Goal: Complete application form

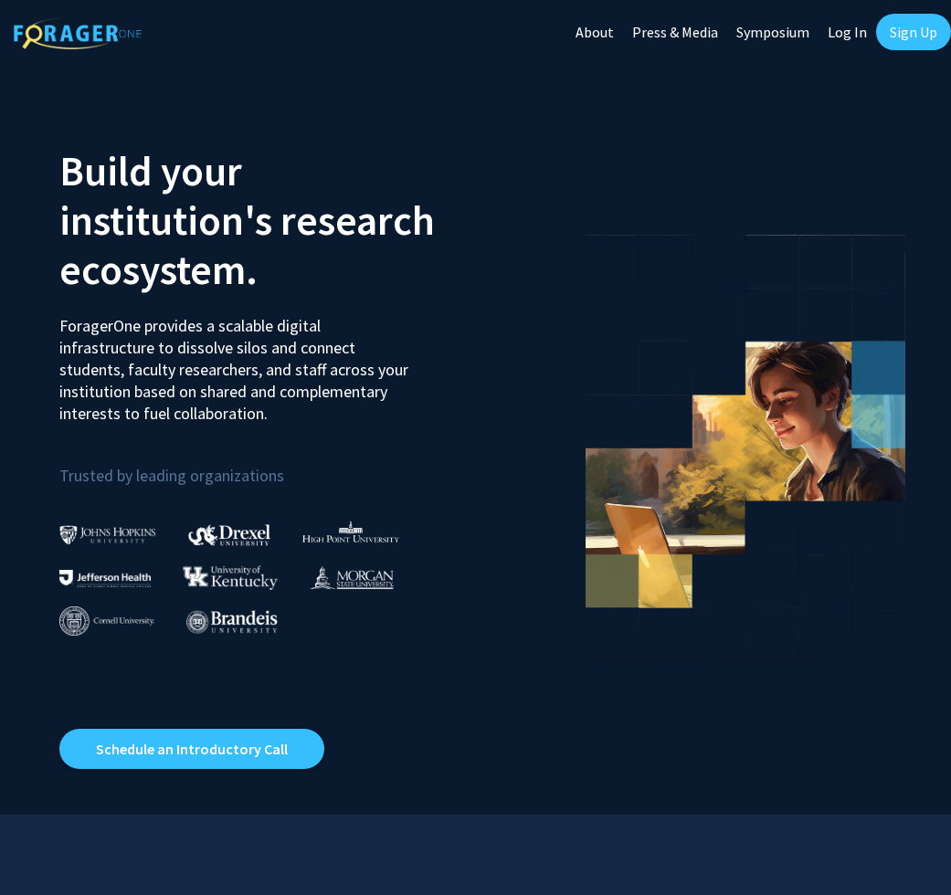
click at [853, 37] on link "Log In" at bounding box center [847, 32] width 58 height 64
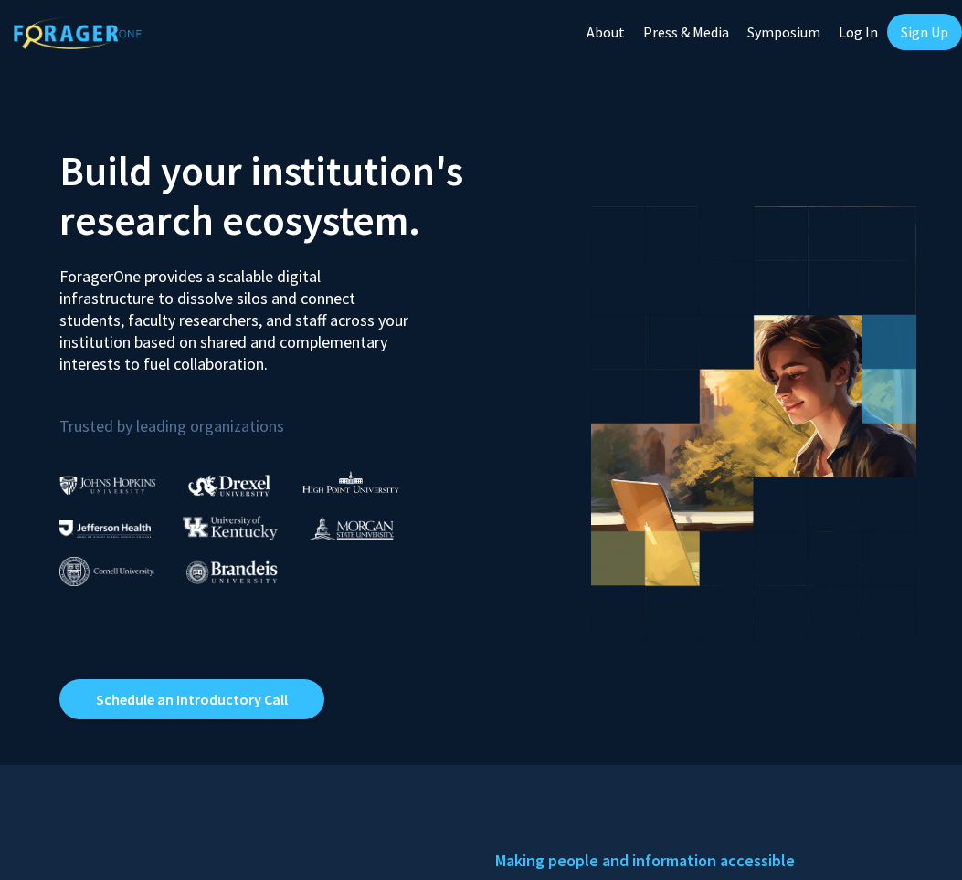
select select
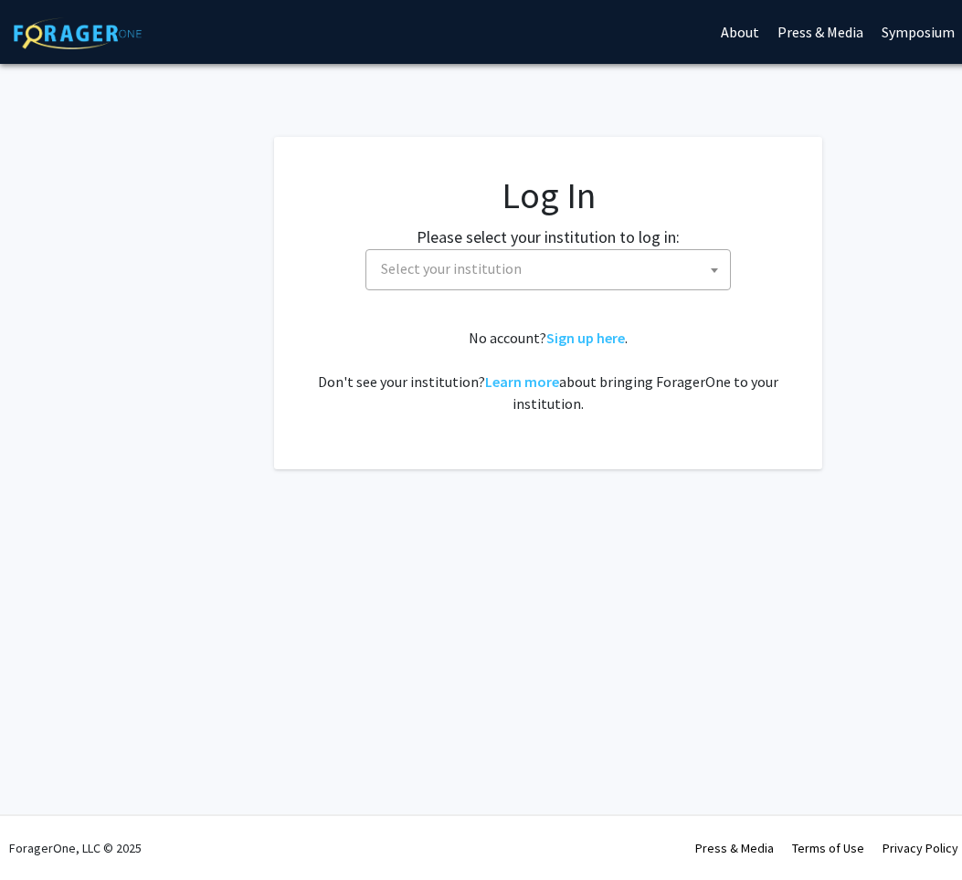
click at [608, 277] on span "Select your institution" at bounding box center [552, 268] width 356 height 37
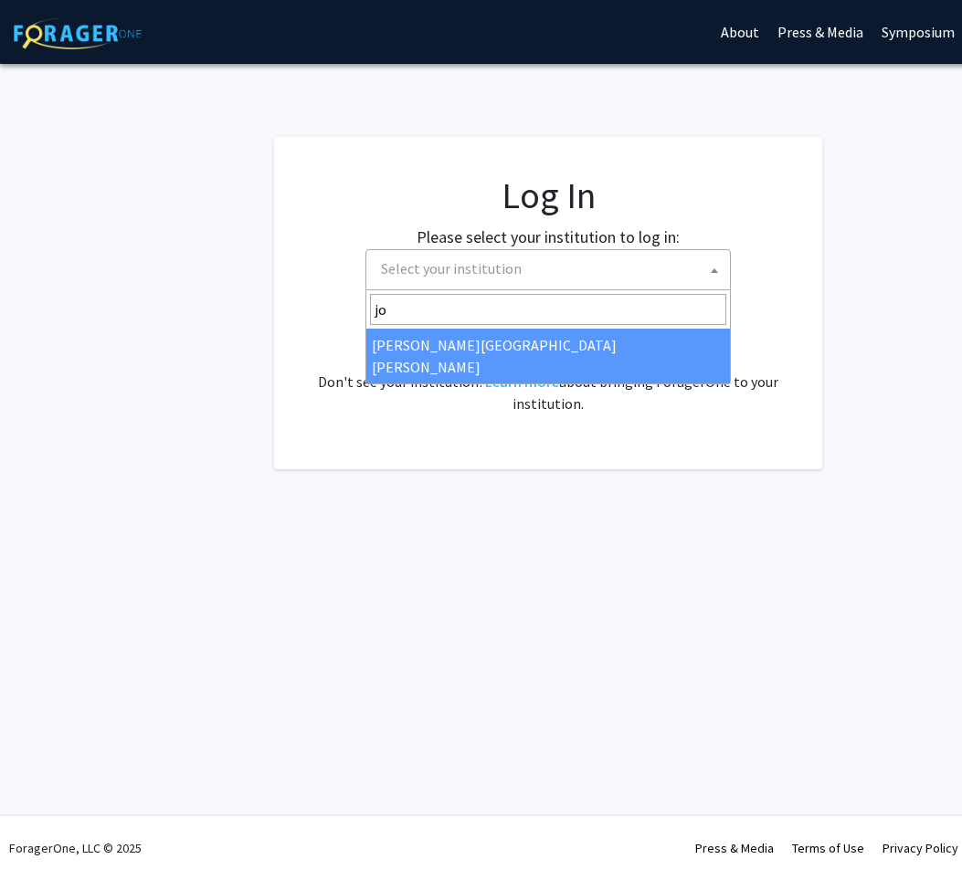
type input "jo"
select select "1"
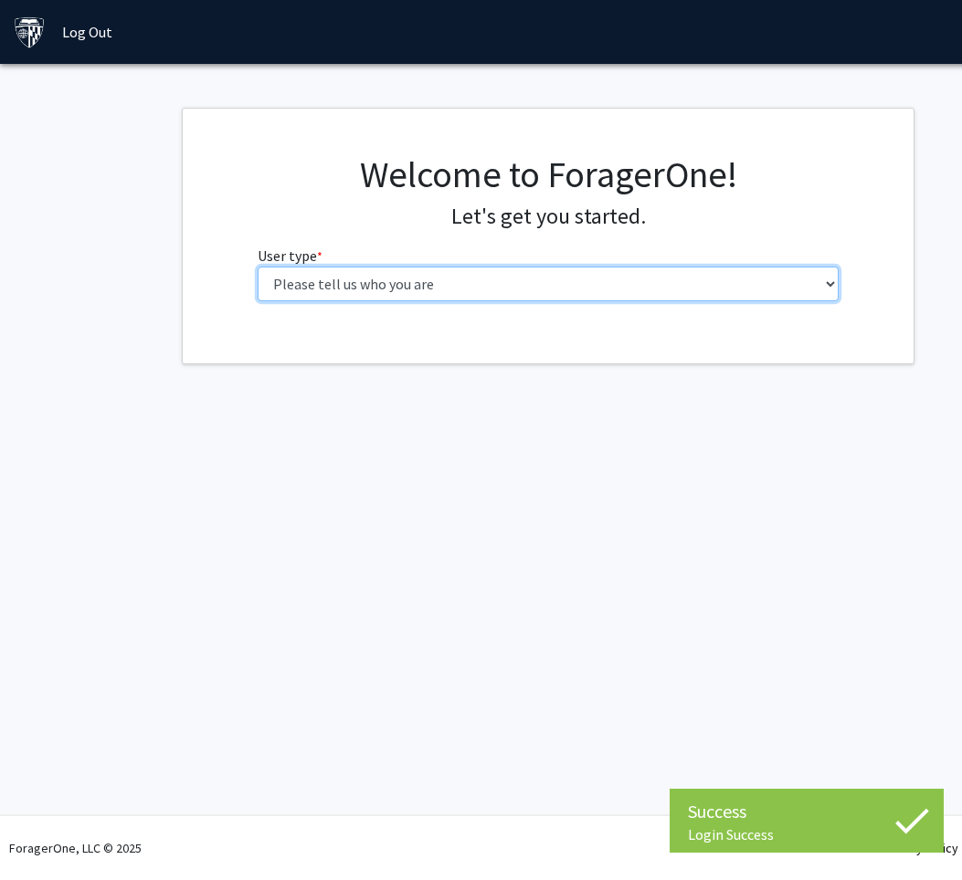
click at [447, 292] on select "Please tell us who you are Undergraduate Student Master's Student Doctoral Cand…" at bounding box center [549, 284] width 582 height 35
select select "1: undergrad"
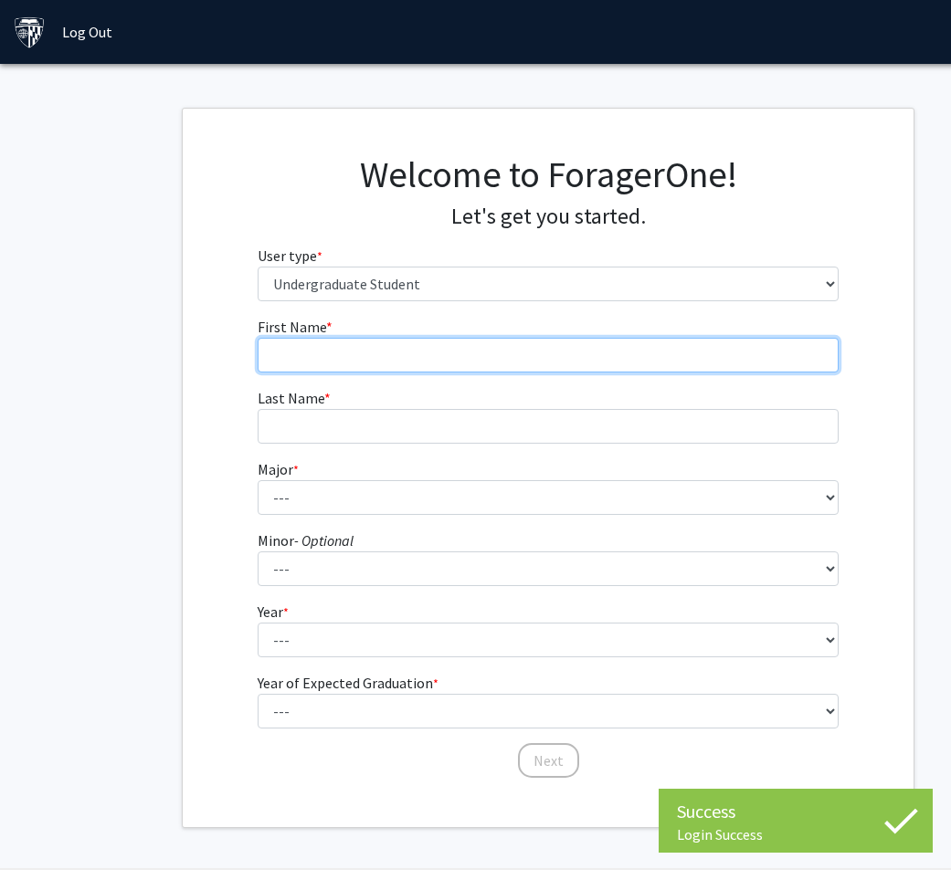
click at [477, 362] on input "First Name * required" at bounding box center [549, 355] width 582 height 35
type input "Adelyn"
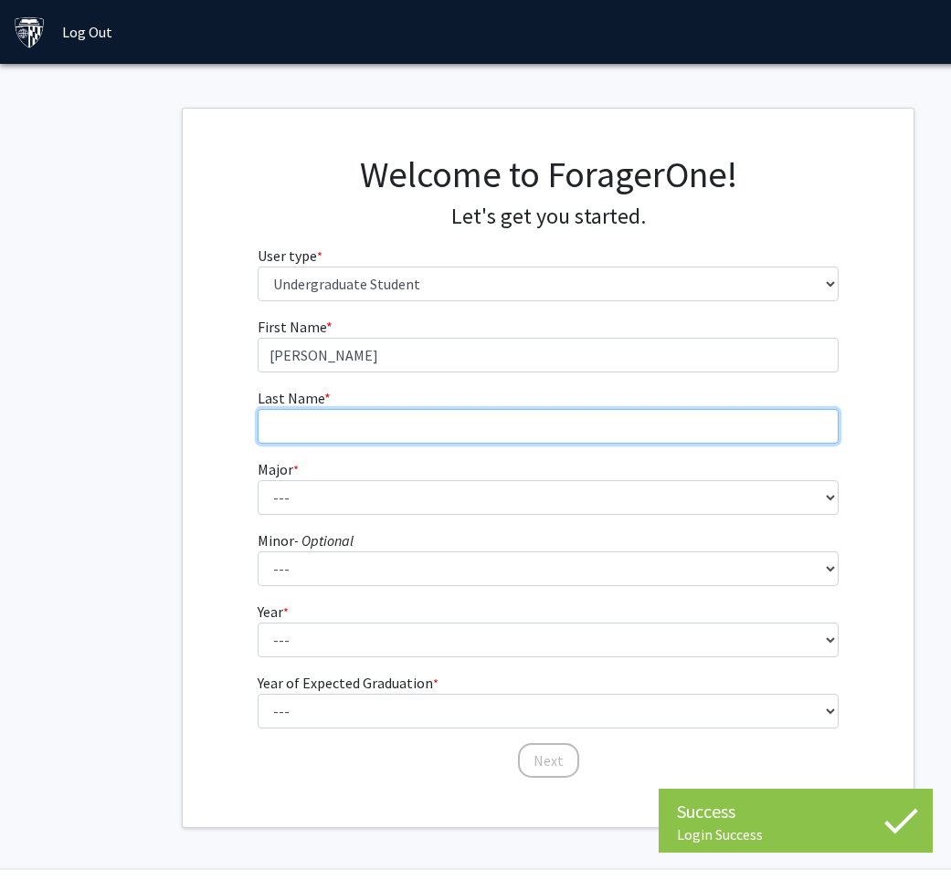
type input "Lovejoy"
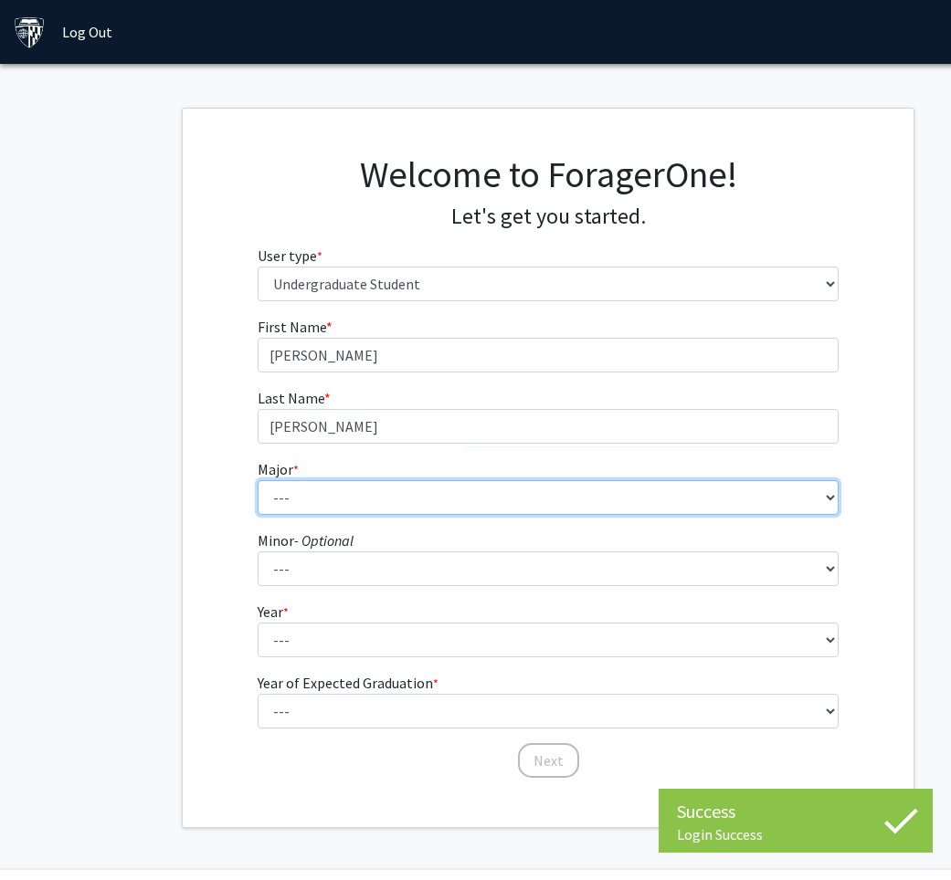
click at [461, 492] on select "--- Africana Studies Anthropology Applied Mathematics & Statistics Archaeology …" at bounding box center [549, 497] width 582 height 35
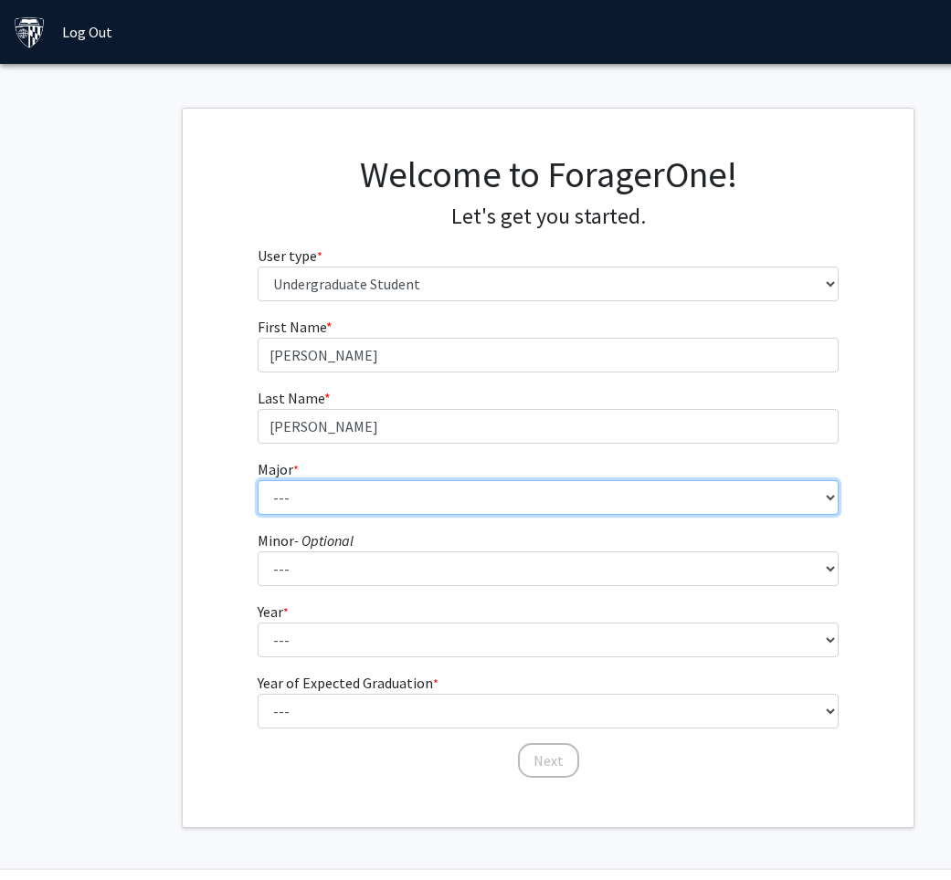
select select "41: 55"
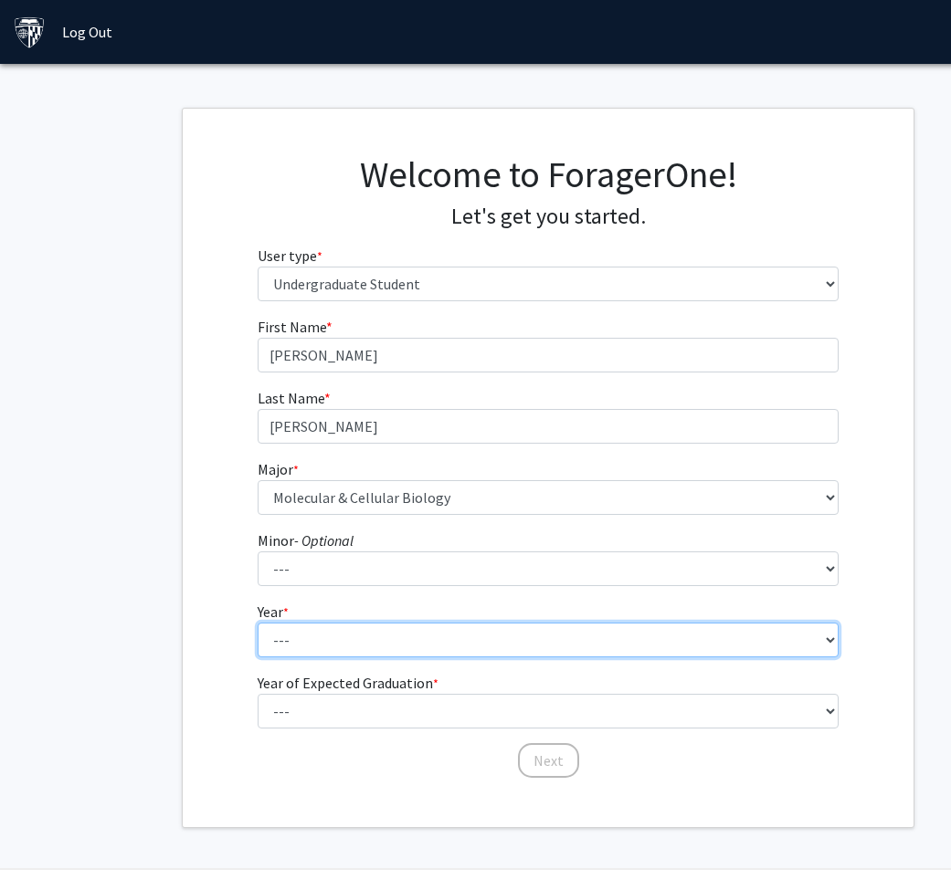
click at [397, 643] on select "--- First-year Sophomore Junior Senior Postbaccalaureate Certificate" at bounding box center [549, 640] width 582 height 35
select select "1: first-year"
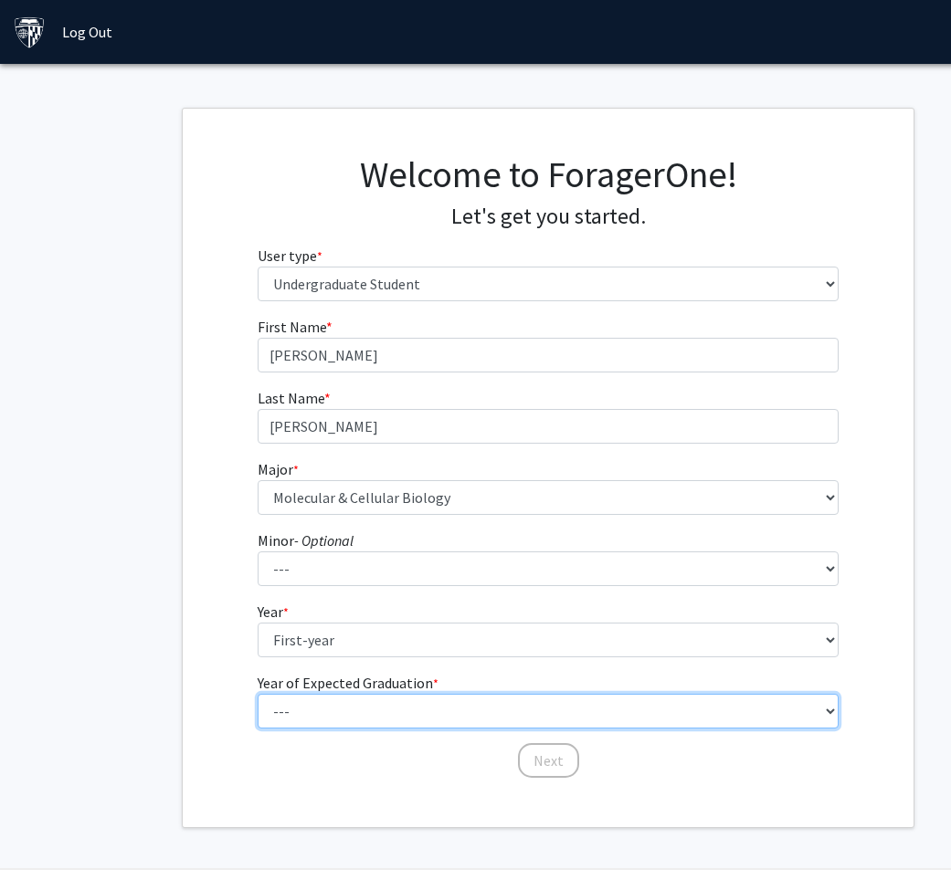
click at [403, 710] on select "--- 2025 2026 2027 2028 2029 2030 2031 2032 2033 2034" at bounding box center [549, 711] width 582 height 35
select select "5: 2029"
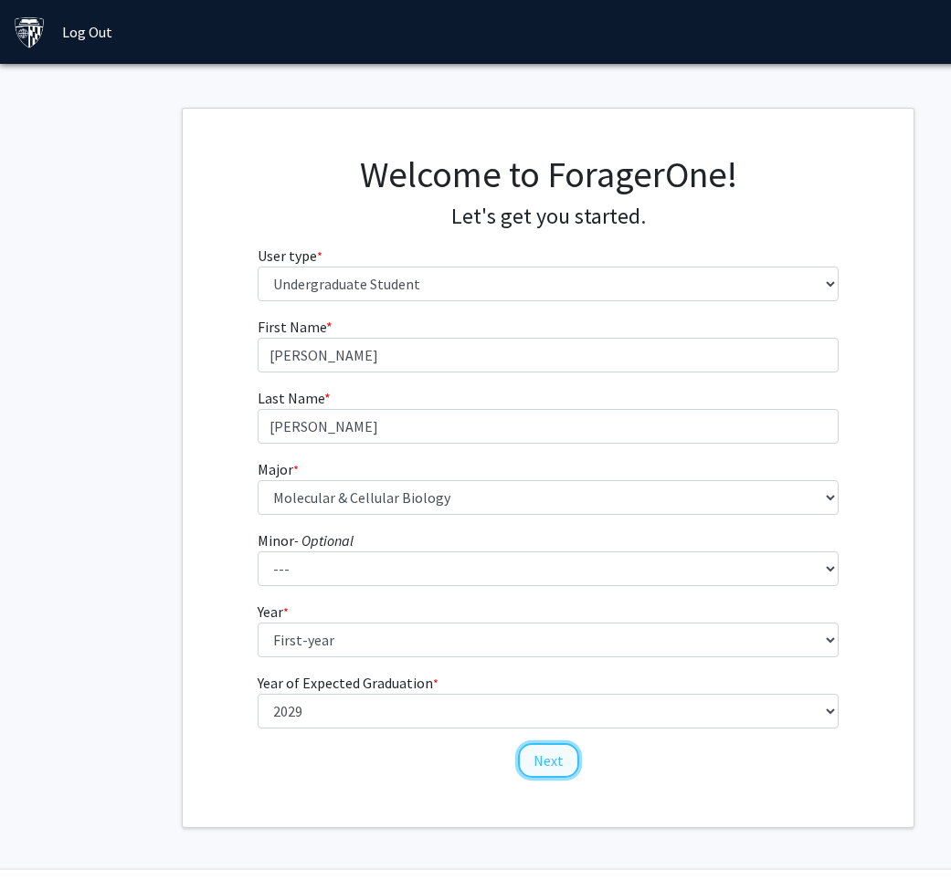
click at [539, 760] on button "Next" at bounding box center [548, 760] width 61 height 35
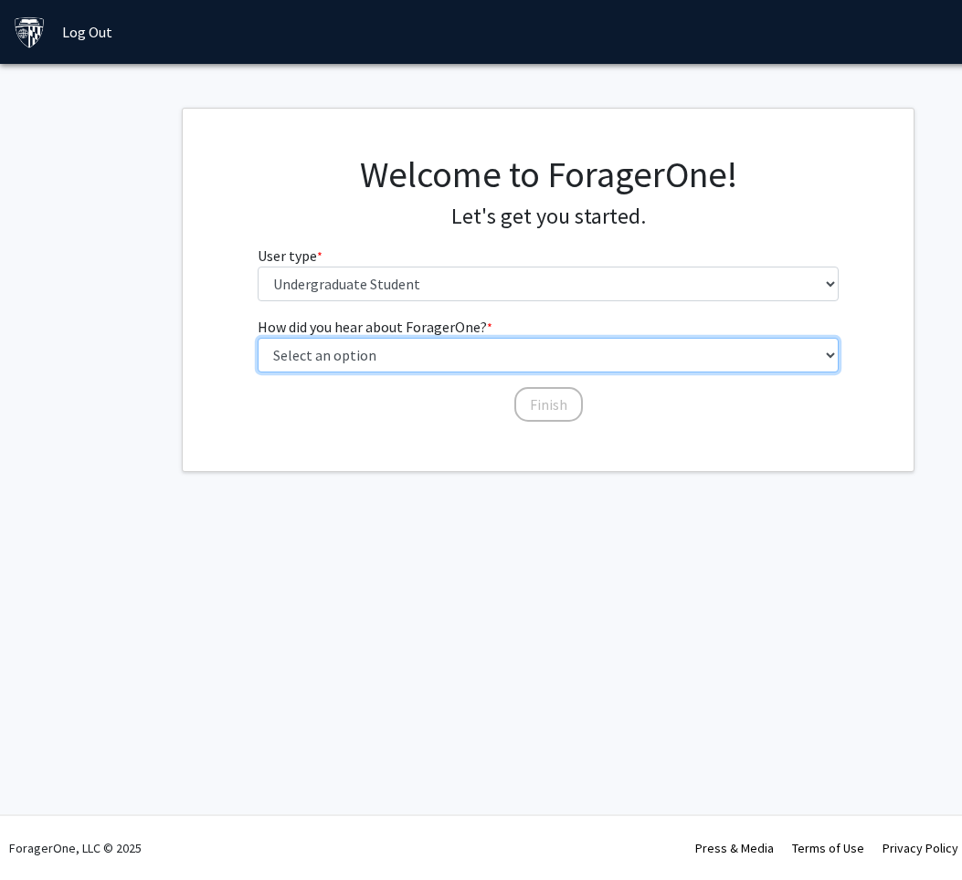
click at [398, 360] on select "Select an option Peer/student recommendation Faculty/staff recommendation Unive…" at bounding box center [549, 355] width 582 height 35
select select "3: university_website"
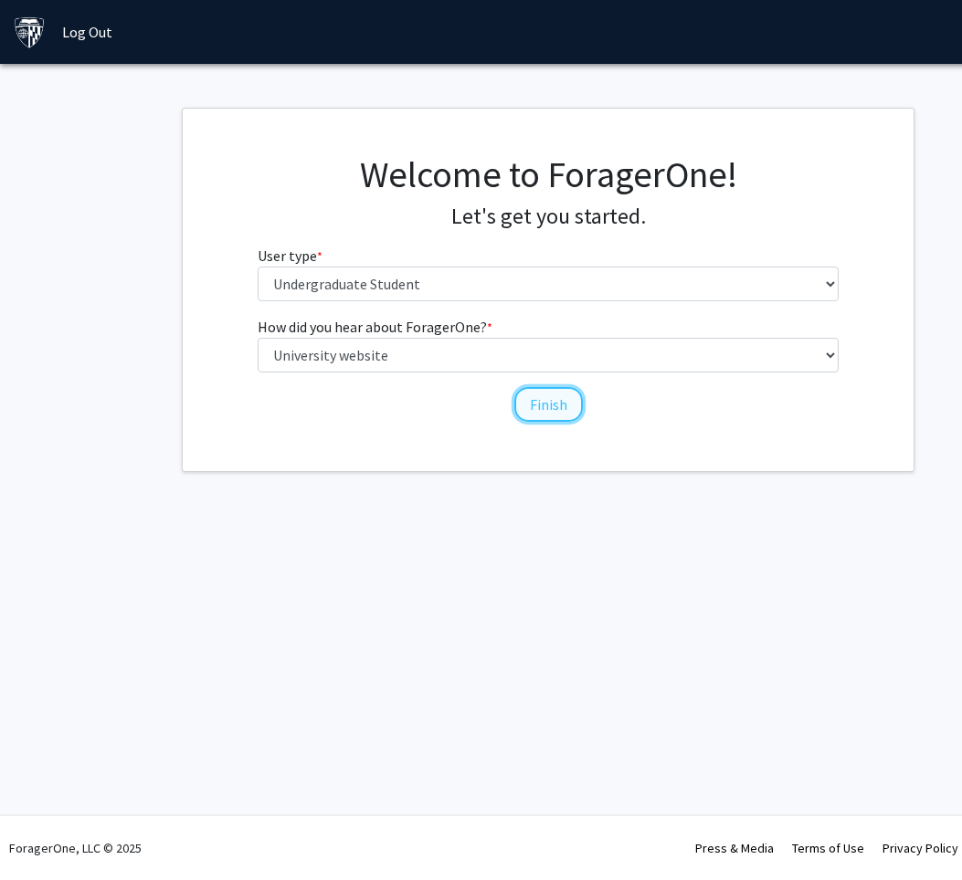
click at [548, 406] on button "Finish" at bounding box center [548, 404] width 68 height 35
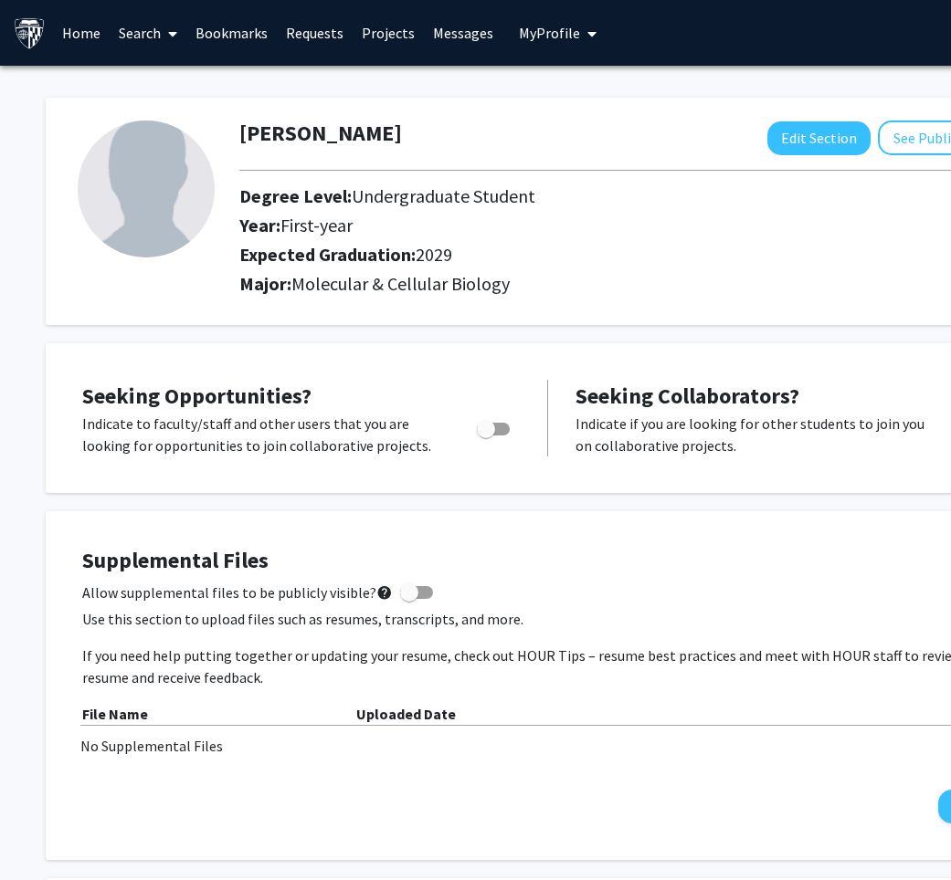
click at [153, 41] on link "Search" at bounding box center [148, 33] width 77 height 64
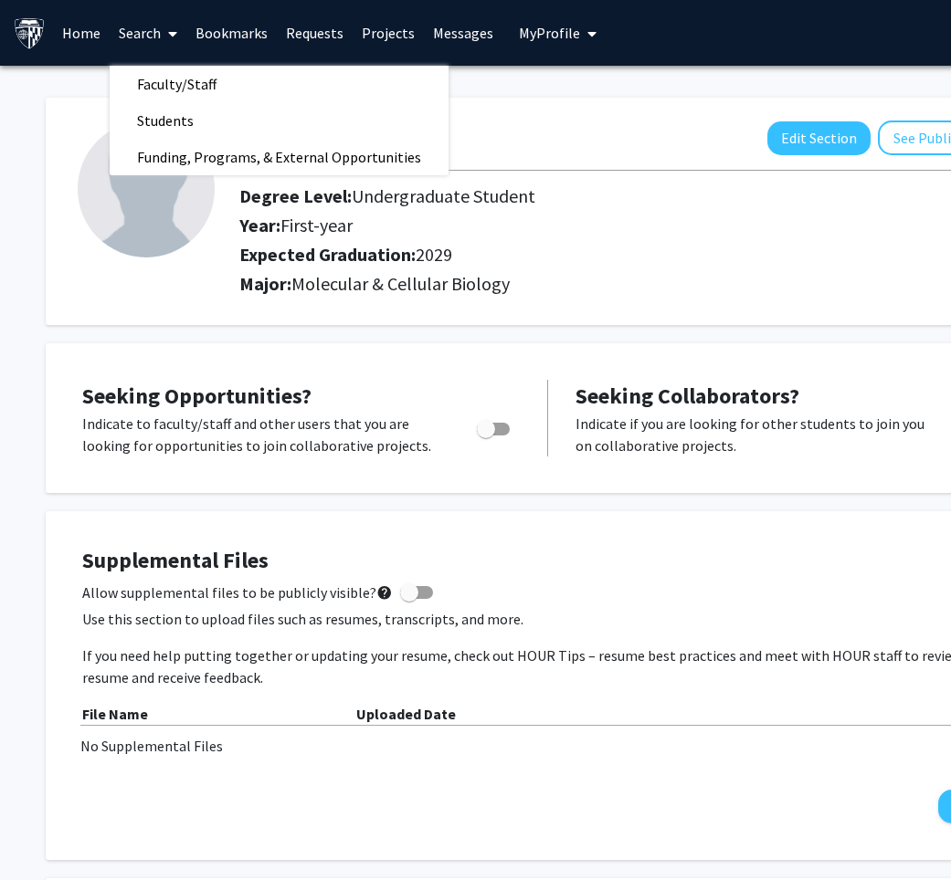
click at [86, 37] on link "Home" at bounding box center [81, 33] width 57 height 64
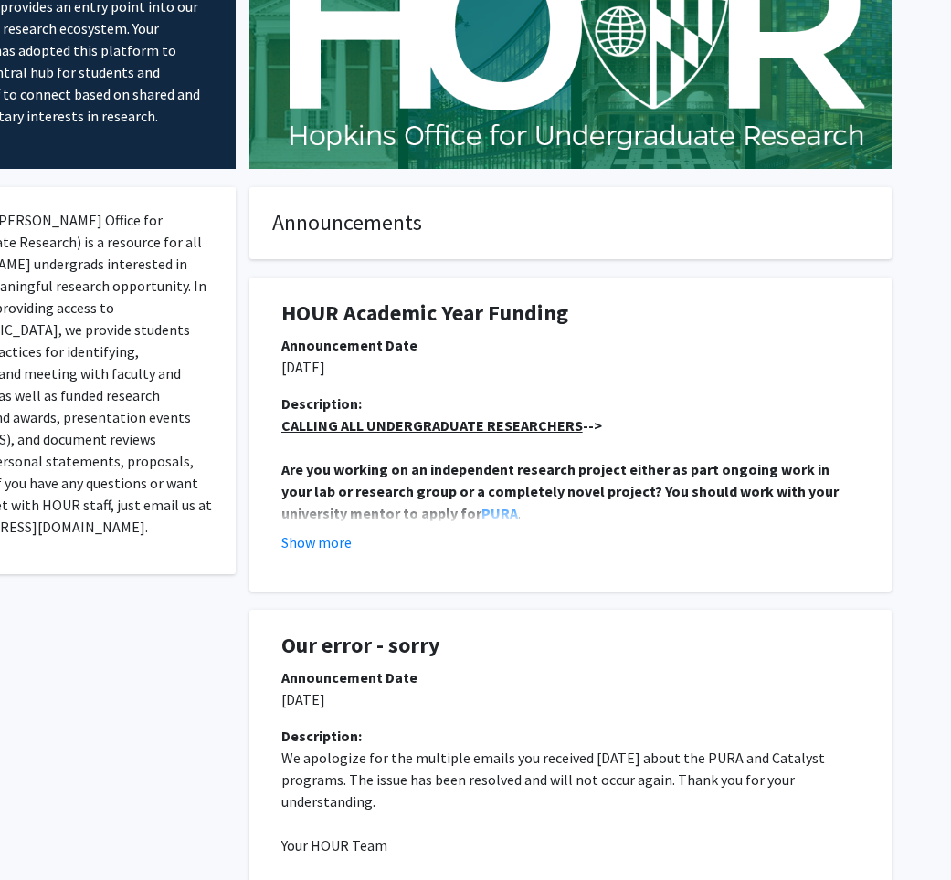
scroll to position [0, 145]
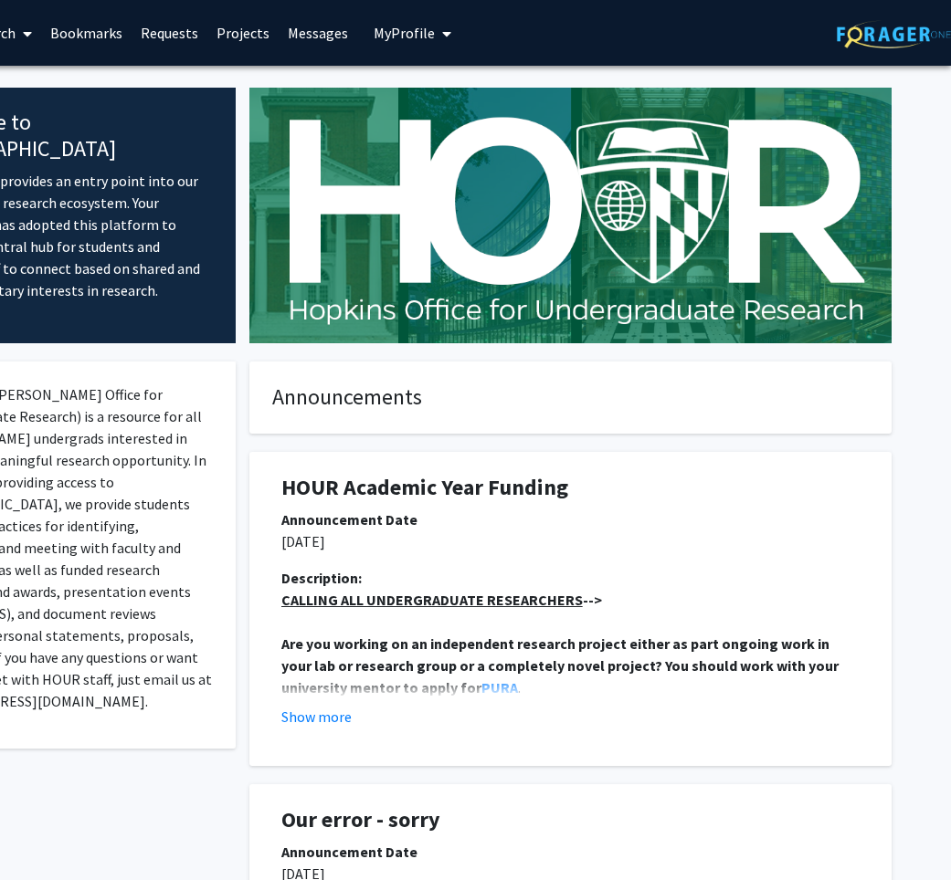
click at [215, 41] on link "Projects" at bounding box center [242, 33] width 71 height 64
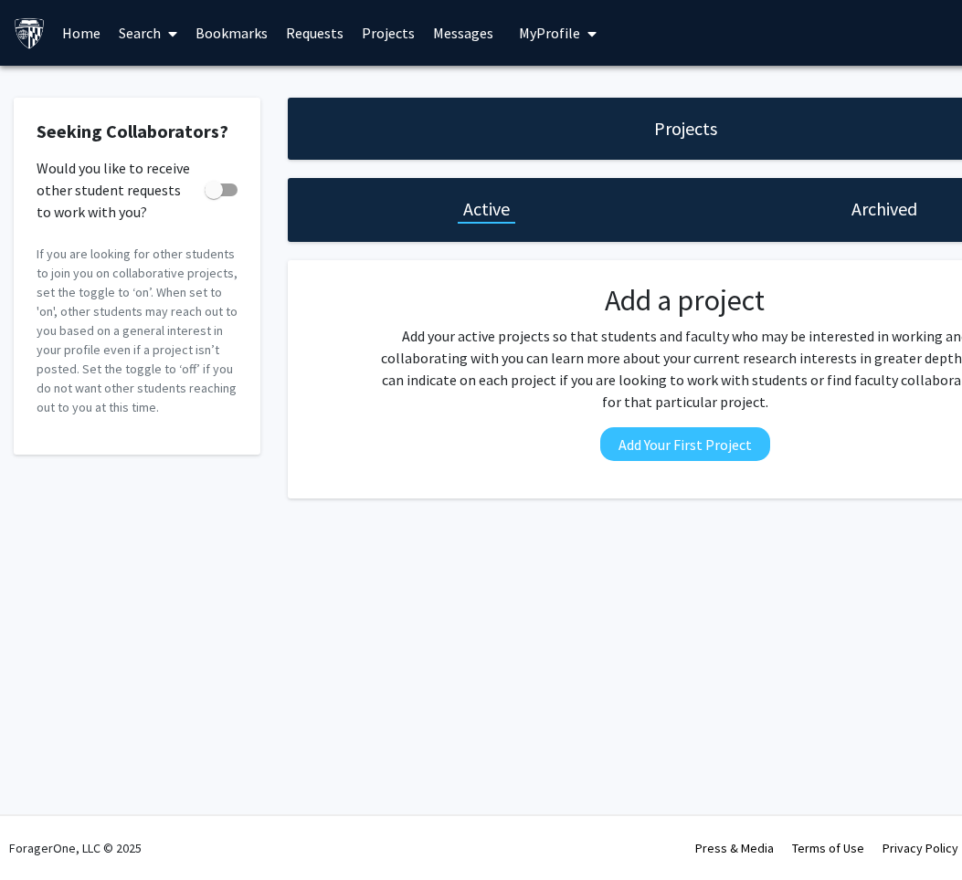
click at [142, 29] on link "Search" at bounding box center [148, 33] width 77 height 64
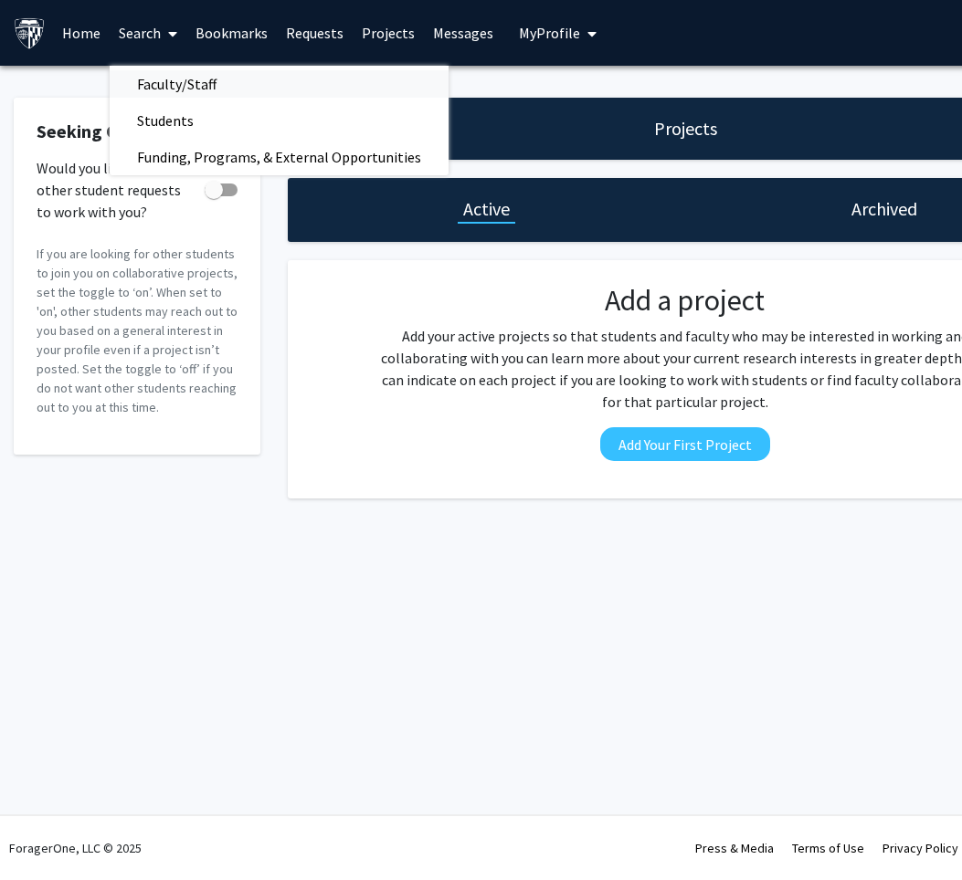
click at [164, 88] on span "Faculty/Staff" at bounding box center [177, 84] width 134 height 37
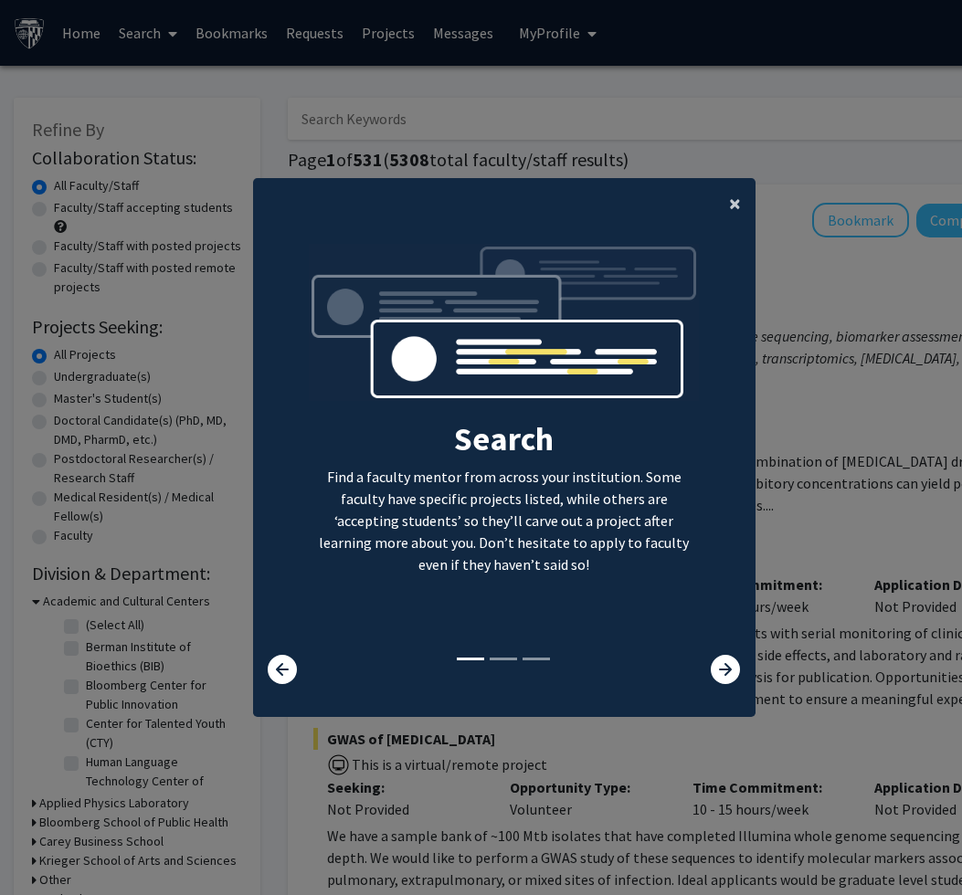
click at [737, 202] on span "×" at bounding box center [735, 203] width 12 height 28
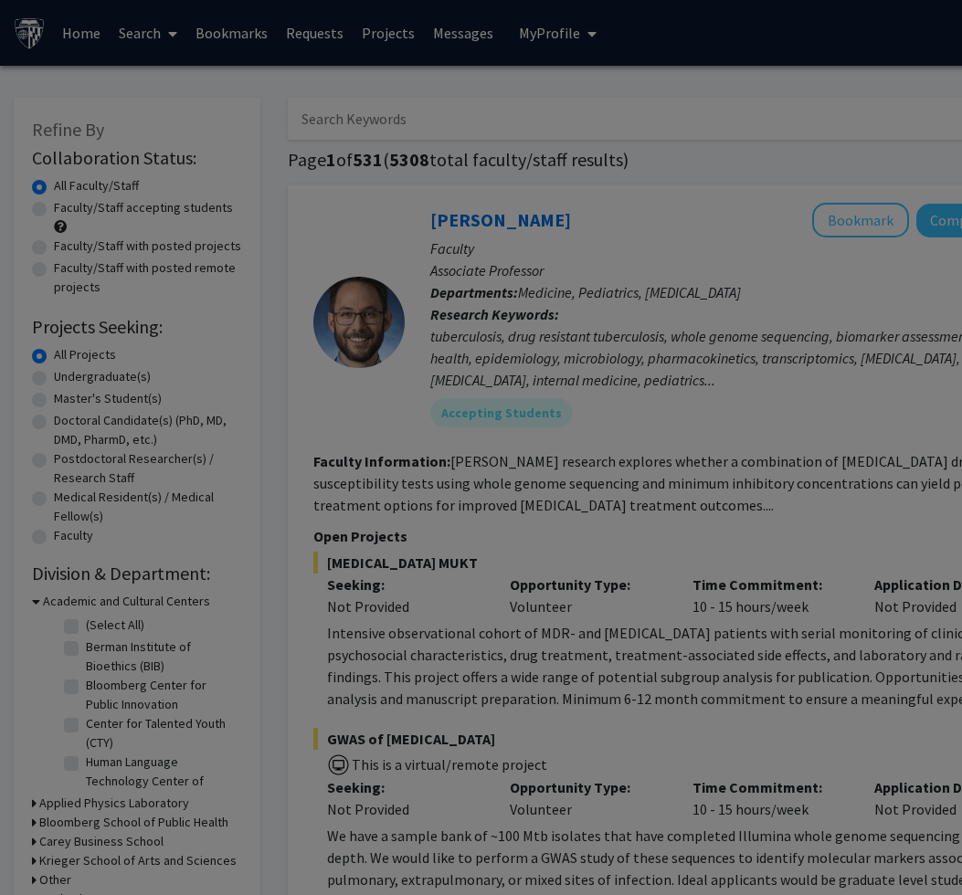
click at [734, 203] on div "Search Find a faculty mentor from across your institution. Some faculty have sp…" at bounding box center [504, 238] width 500 height 411
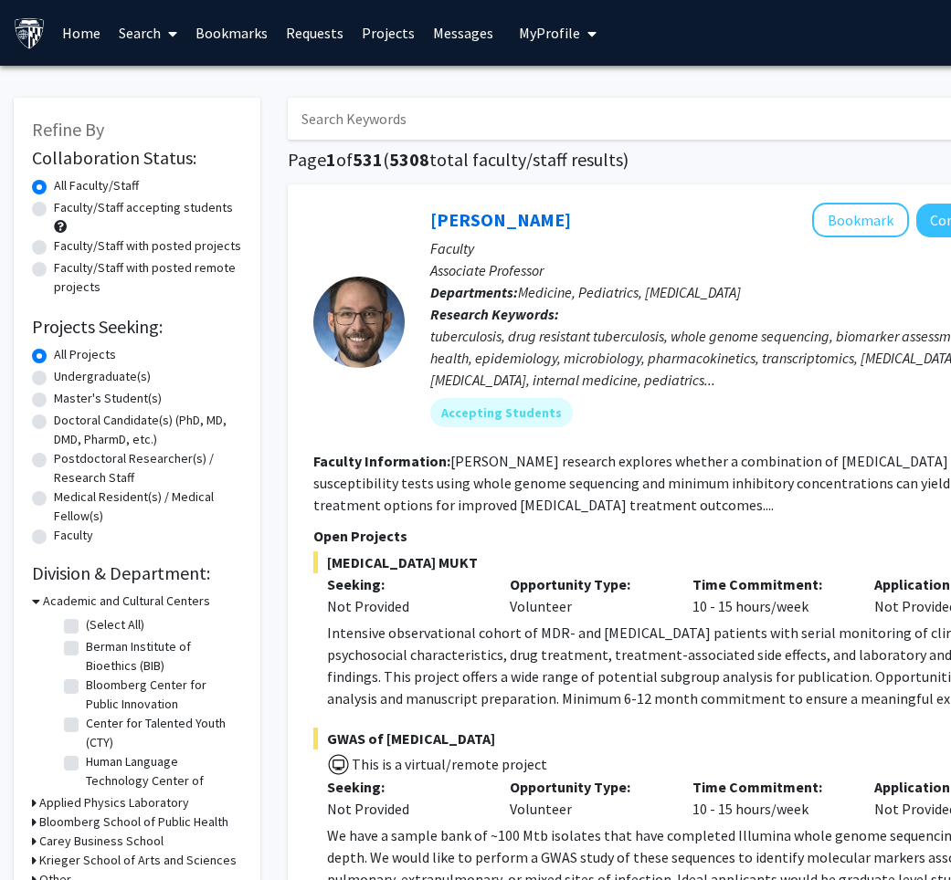
click at [157, 33] on link "Search" at bounding box center [148, 33] width 77 height 64
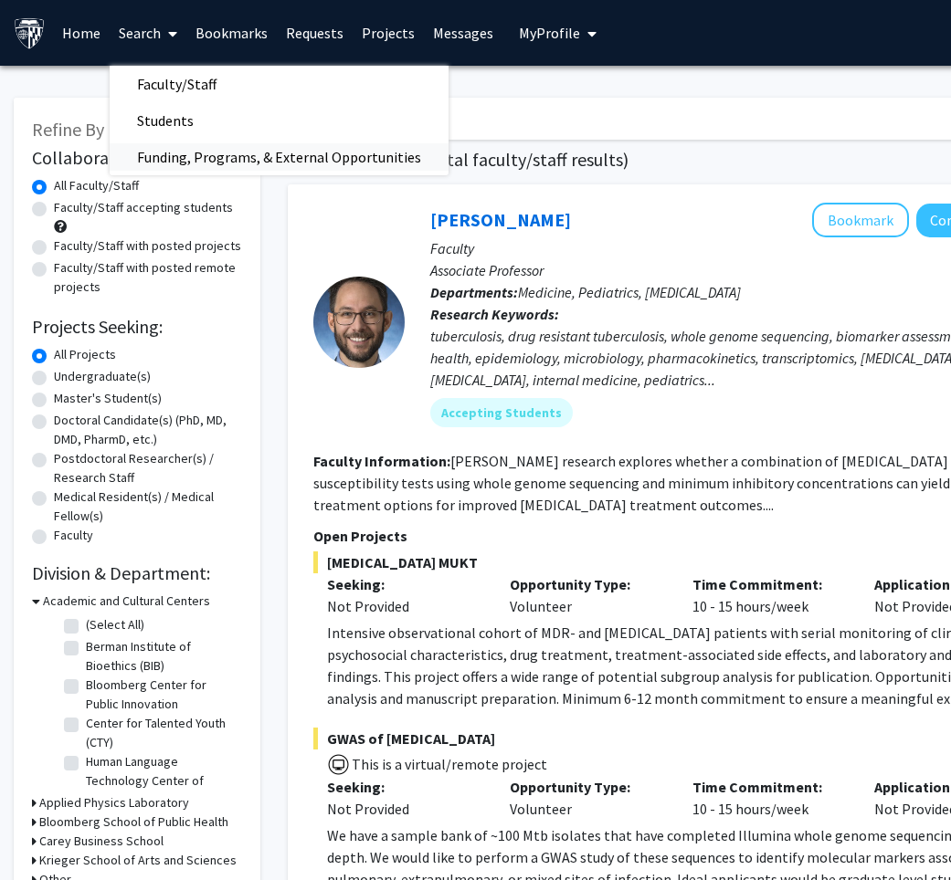
click at [215, 152] on span "Funding, Programs, & External Opportunities" at bounding box center [279, 157] width 339 height 37
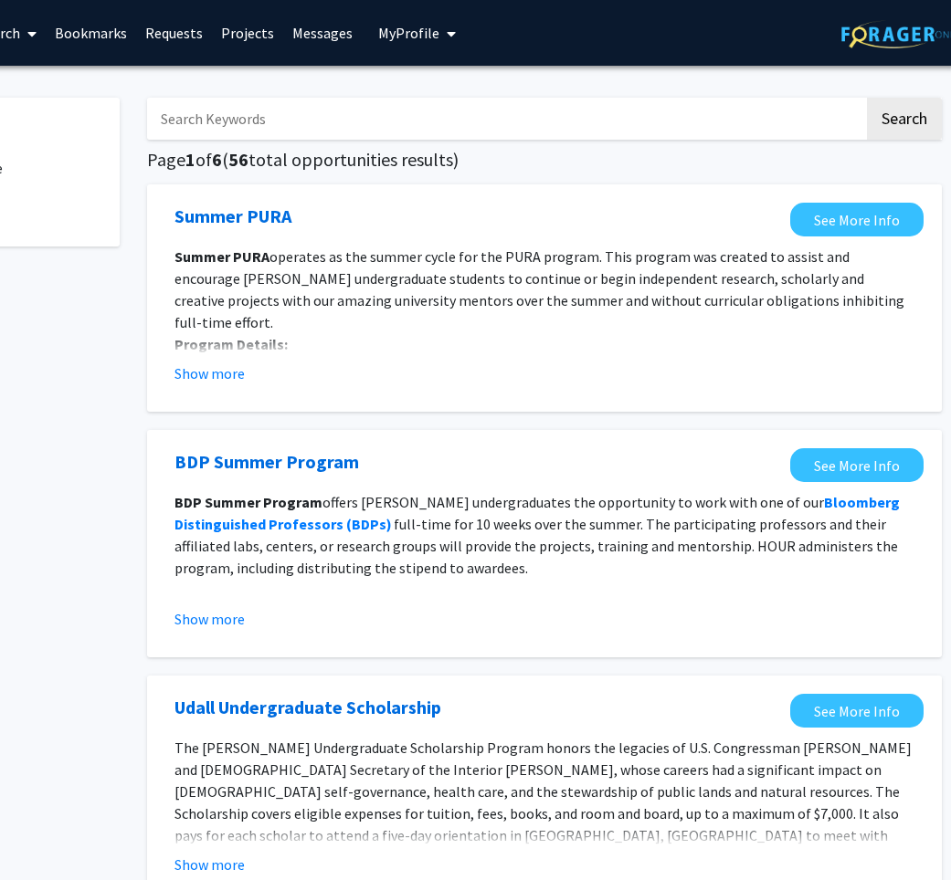
scroll to position [0, 145]
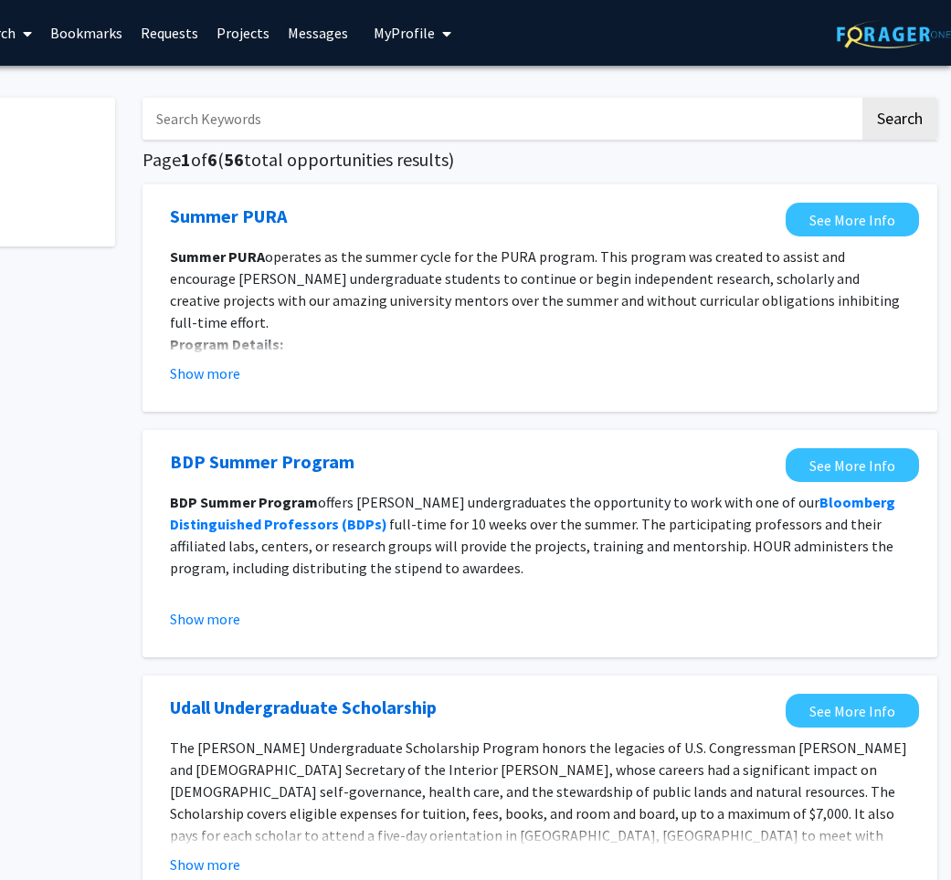
click at [216, 29] on link "Projects" at bounding box center [242, 33] width 71 height 64
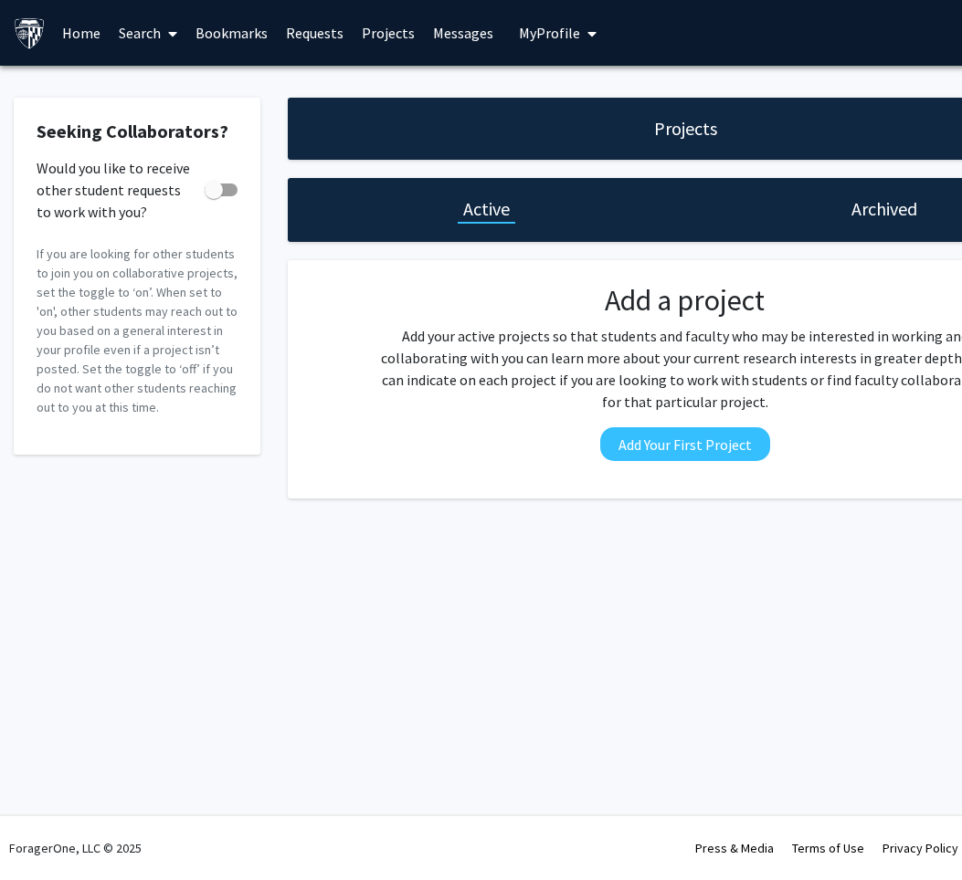
click at [371, 122] on div "Projects" at bounding box center [685, 129] width 795 height 62
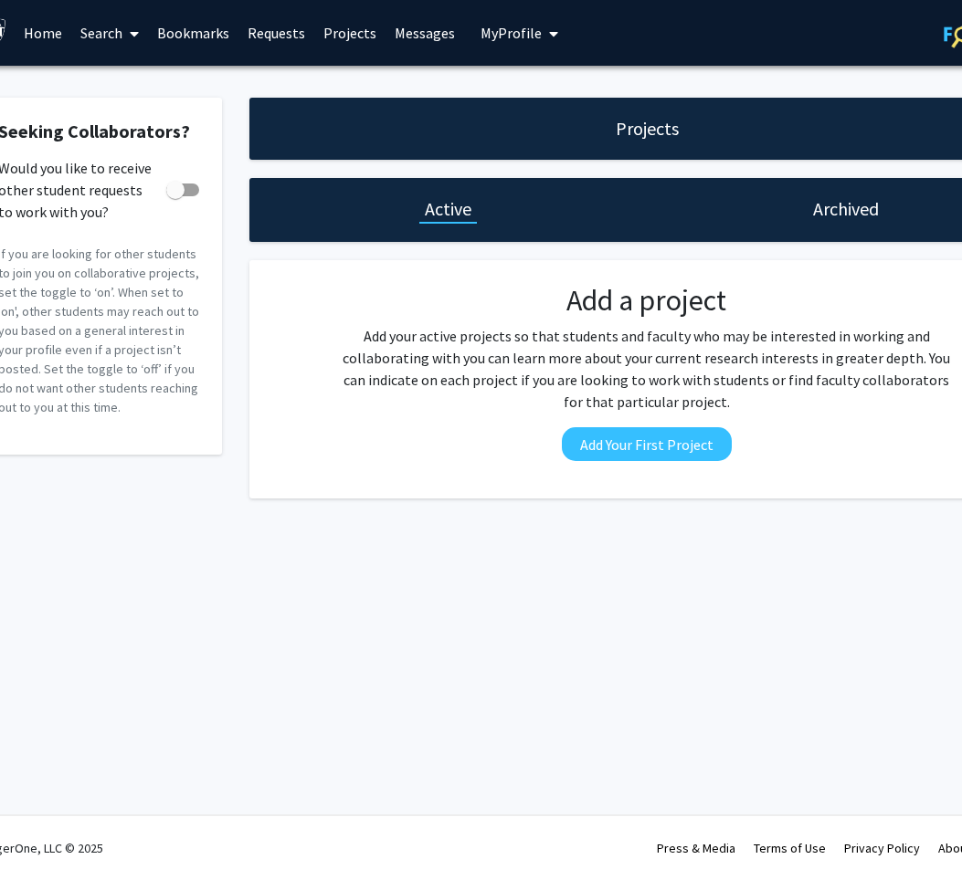
scroll to position [0, 134]
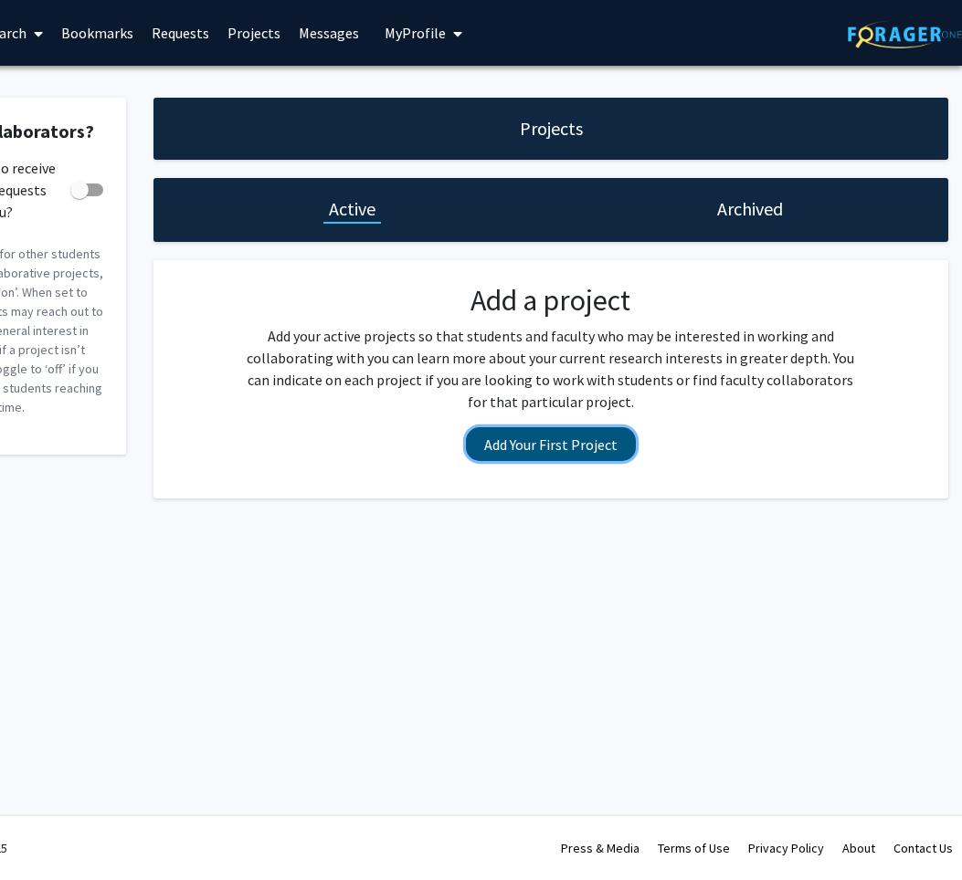
click at [540, 460] on button "Add Your First Project" at bounding box center [551, 444] width 170 height 34
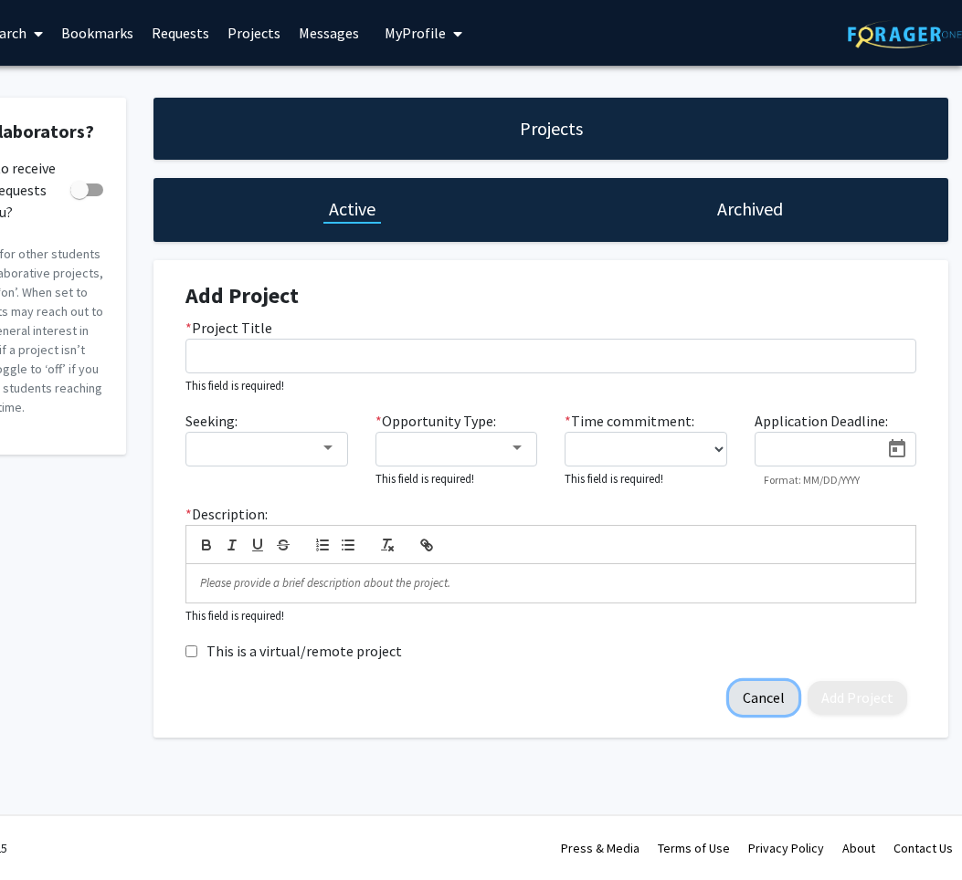
click at [764, 700] on button "Cancel" at bounding box center [763, 698] width 69 height 34
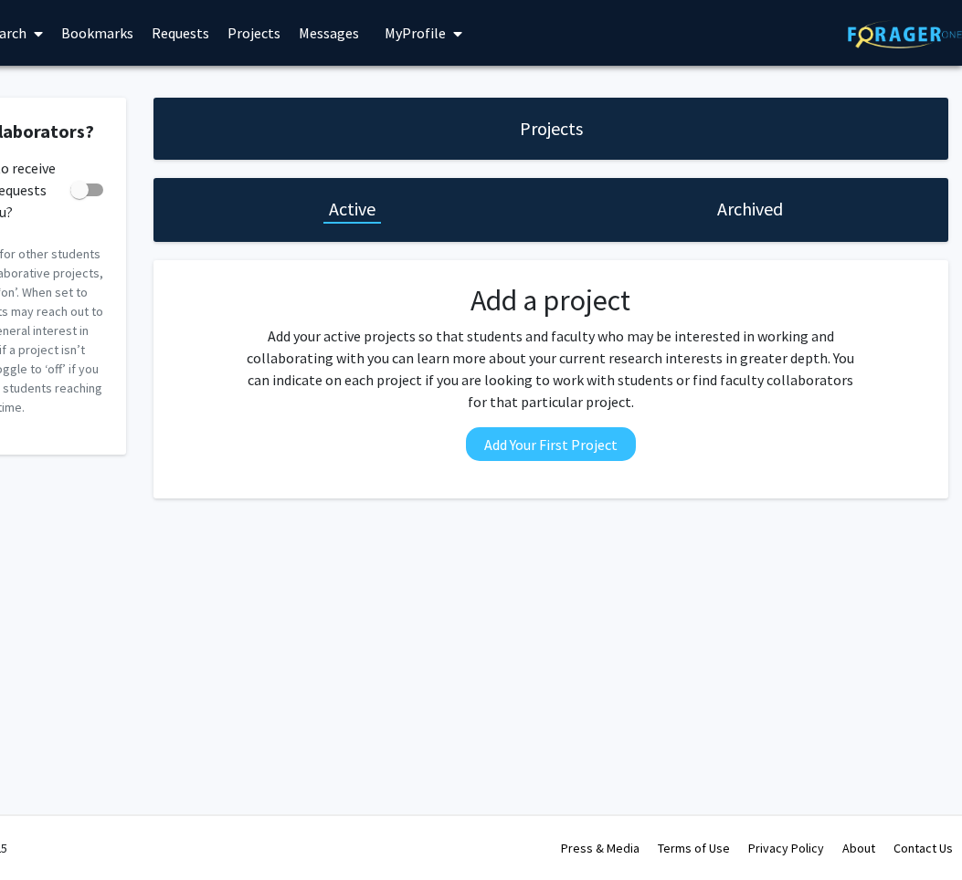
click at [432, 31] on span "My Profile" at bounding box center [415, 33] width 61 height 18
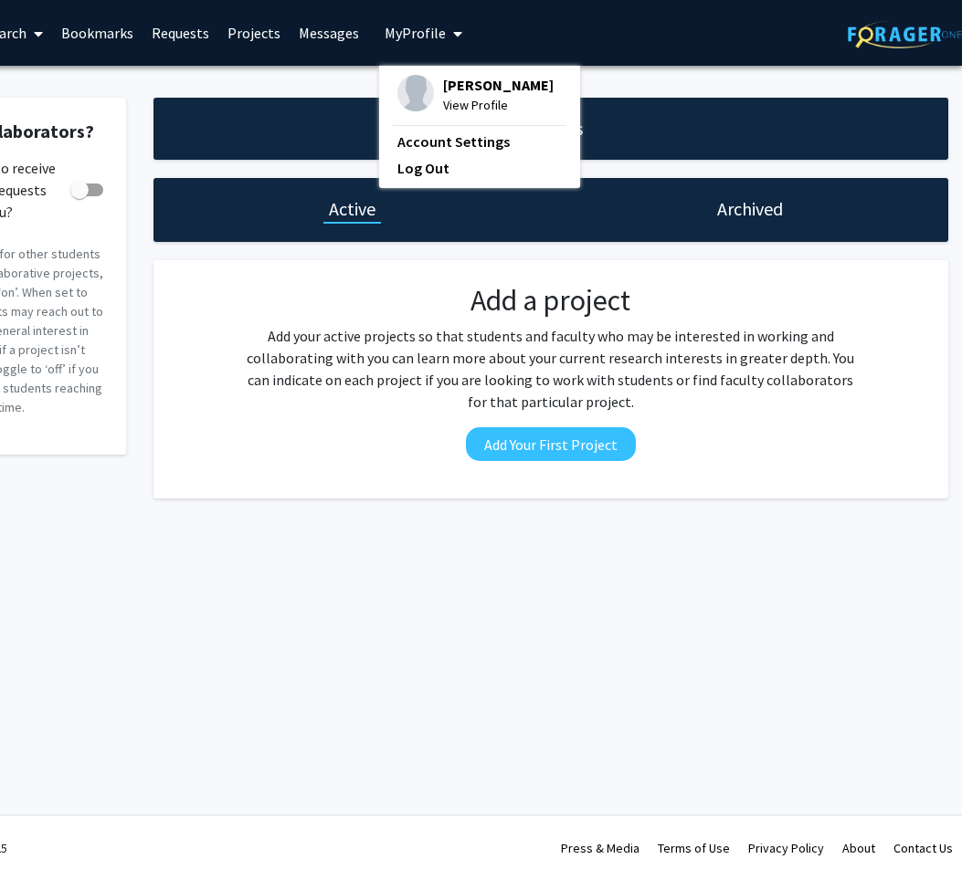
click at [432, 31] on span "My Profile" at bounding box center [415, 33] width 61 height 18
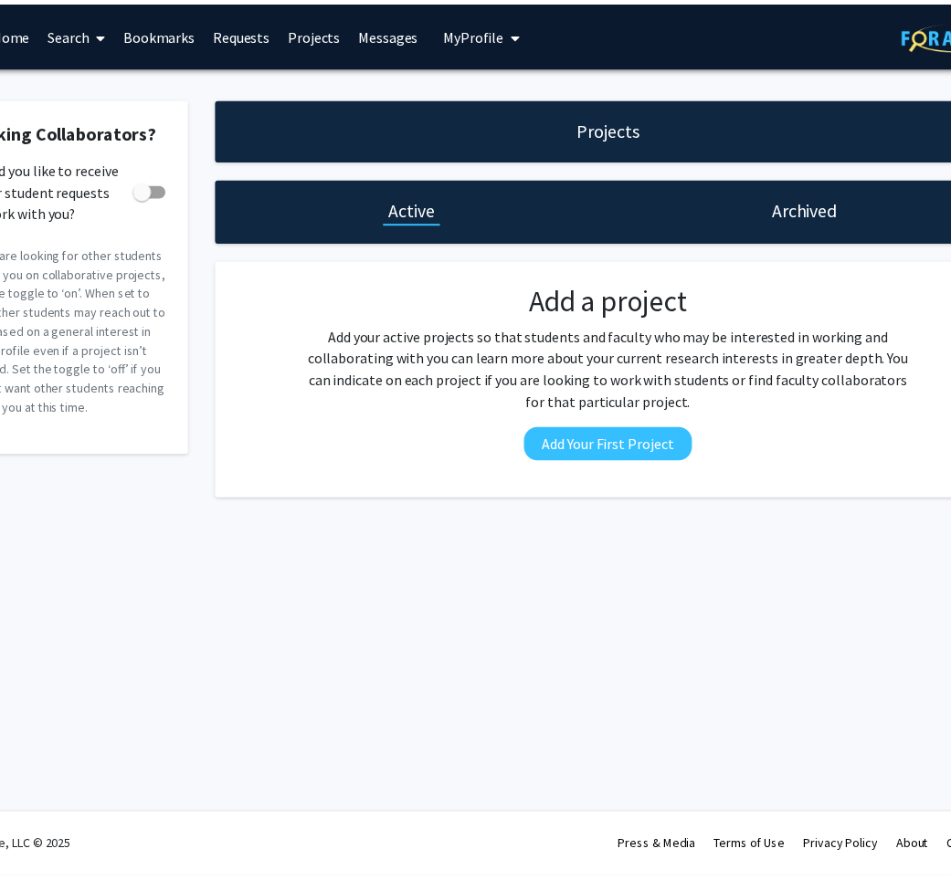
scroll to position [0, 0]
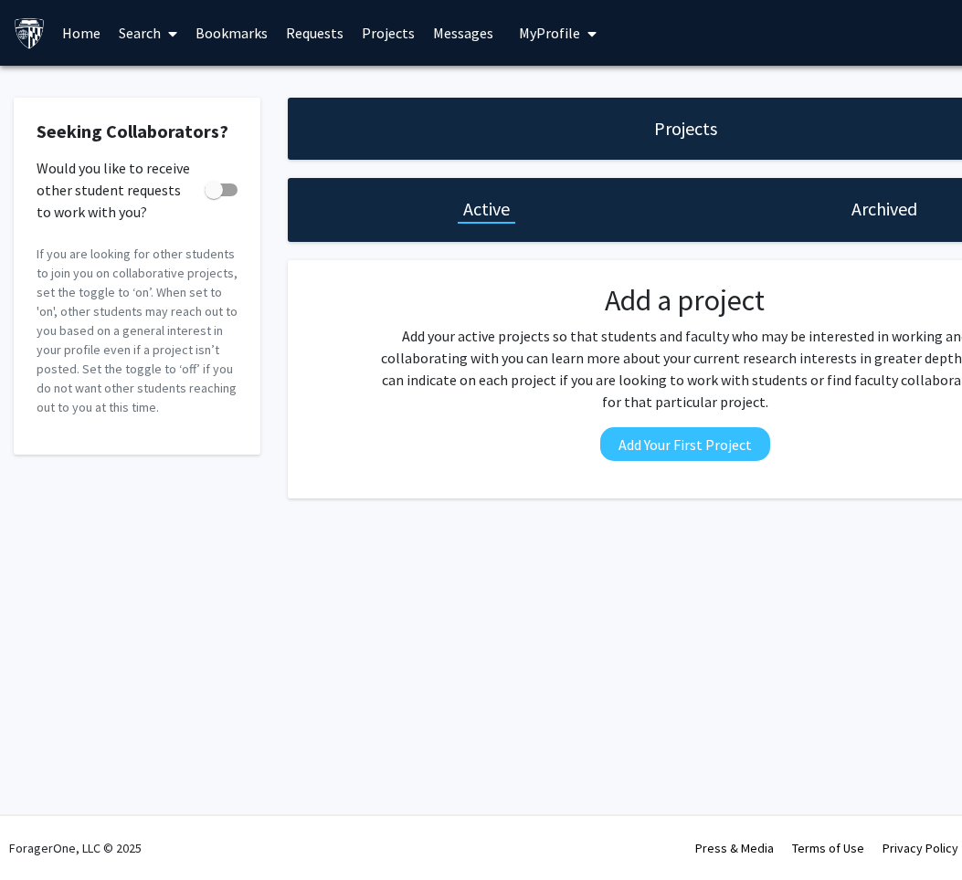
click at [71, 34] on link "Home" at bounding box center [81, 33] width 57 height 64
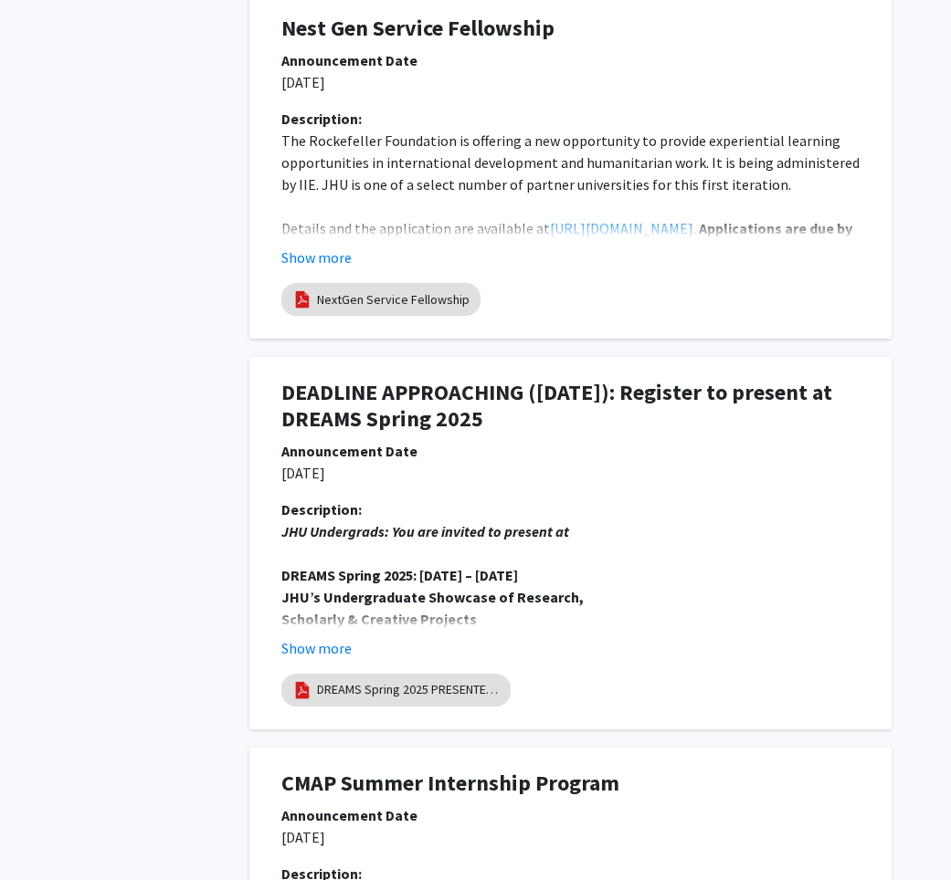
scroll to position [3245, 145]
